Goal: Transaction & Acquisition: Book appointment/travel/reservation

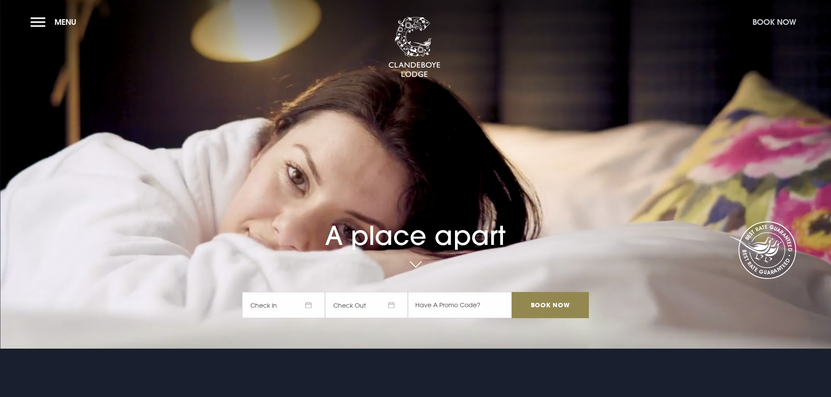
click at [770, 19] on button "Book Now" at bounding box center [774, 22] width 52 height 19
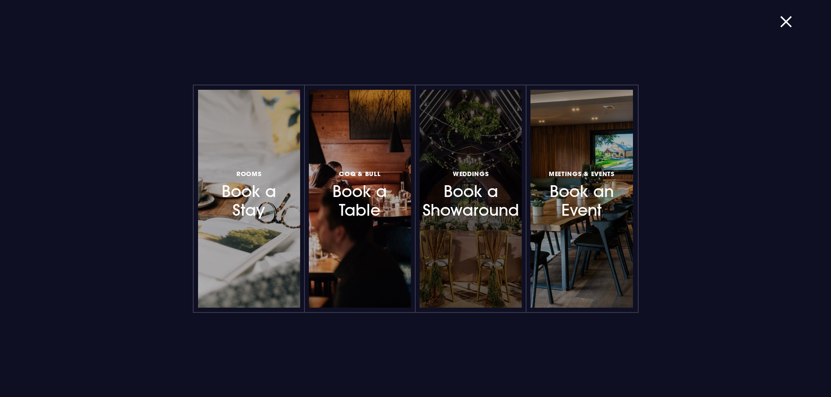
scroll to position [87, 0]
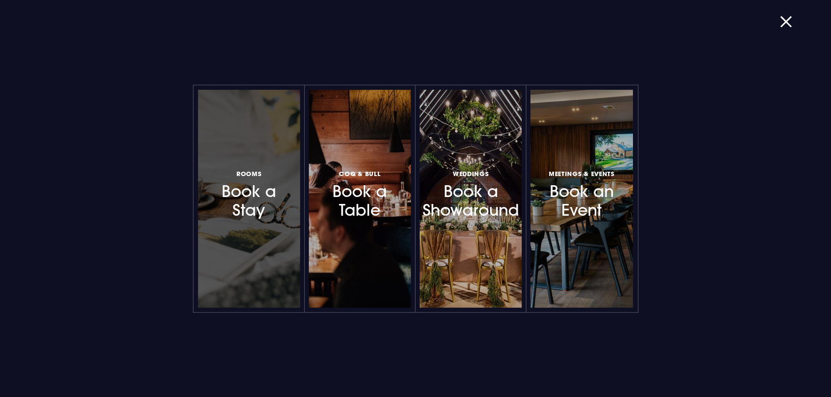
click at [258, 229] on div at bounding box center [249, 199] width 102 height 218
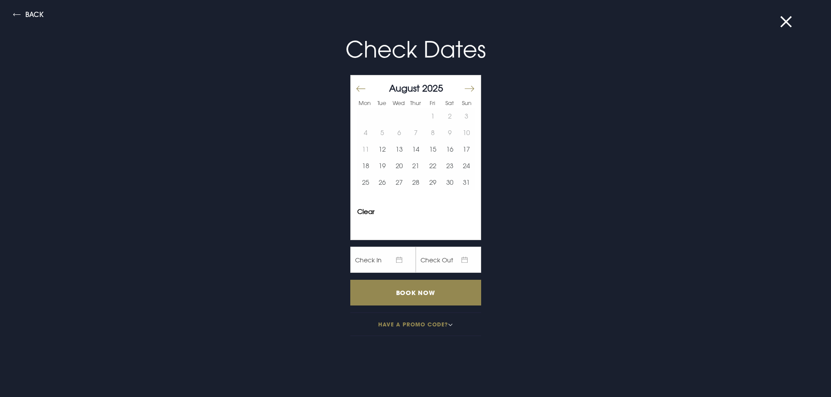
click at [465, 87] on button "Move forward to switch to the next month." at bounding box center [469, 89] width 10 height 18
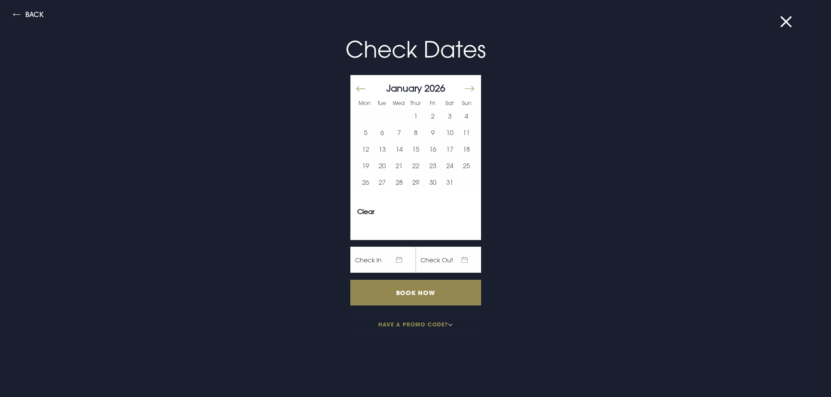
click at [465, 87] on button "Move forward to switch to the next month." at bounding box center [469, 89] width 10 height 18
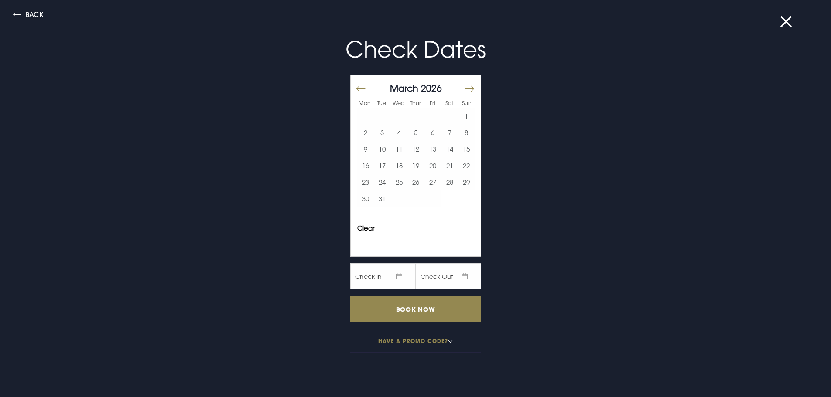
click at [465, 87] on button "Move forward to switch to the next month." at bounding box center [469, 89] width 10 height 18
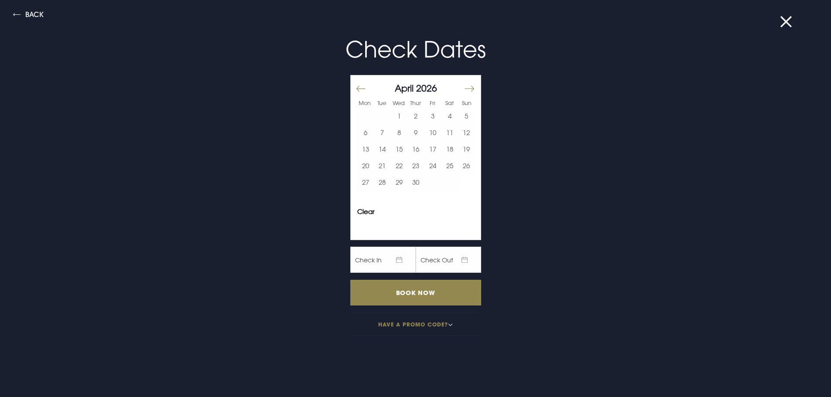
click at [465, 87] on button "Move forward to switch to the next month." at bounding box center [469, 89] width 10 height 18
click at [461, 130] on button "14" at bounding box center [466, 132] width 17 height 17
click at [409, 146] on button "18" at bounding box center [415, 149] width 17 height 17
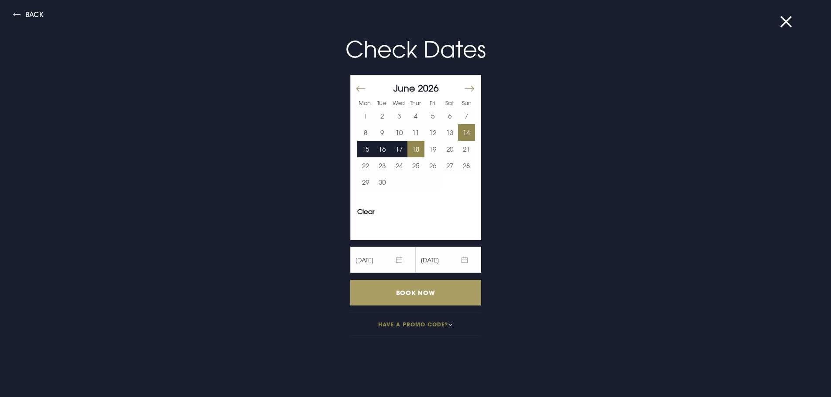
click at [436, 291] on input "Book Now" at bounding box center [415, 293] width 131 height 26
